Goal: Task Accomplishment & Management: Manage account settings

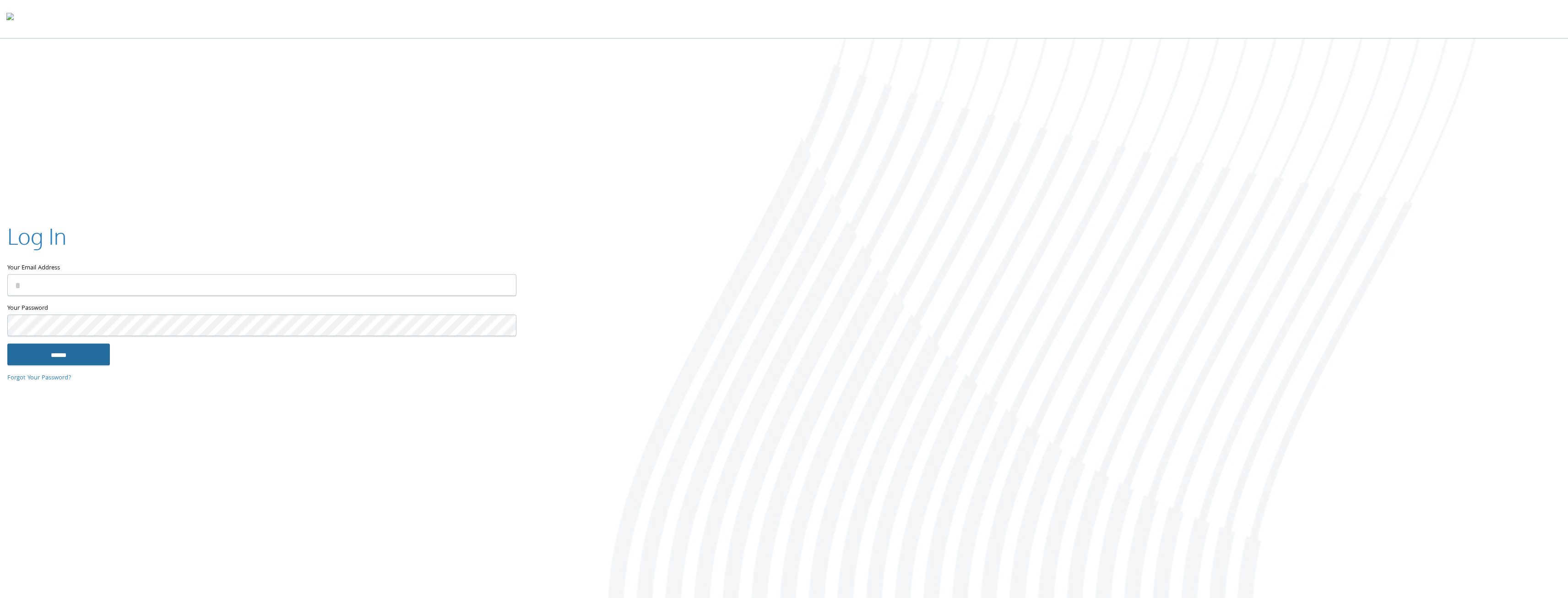
type input "**********"
click at [75, 356] on input "******" at bounding box center [58, 354] width 102 height 22
type input "**********"
click at [88, 359] on input "******" at bounding box center [58, 354] width 102 height 22
